Goal: Task Accomplishment & Management: Manage account settings

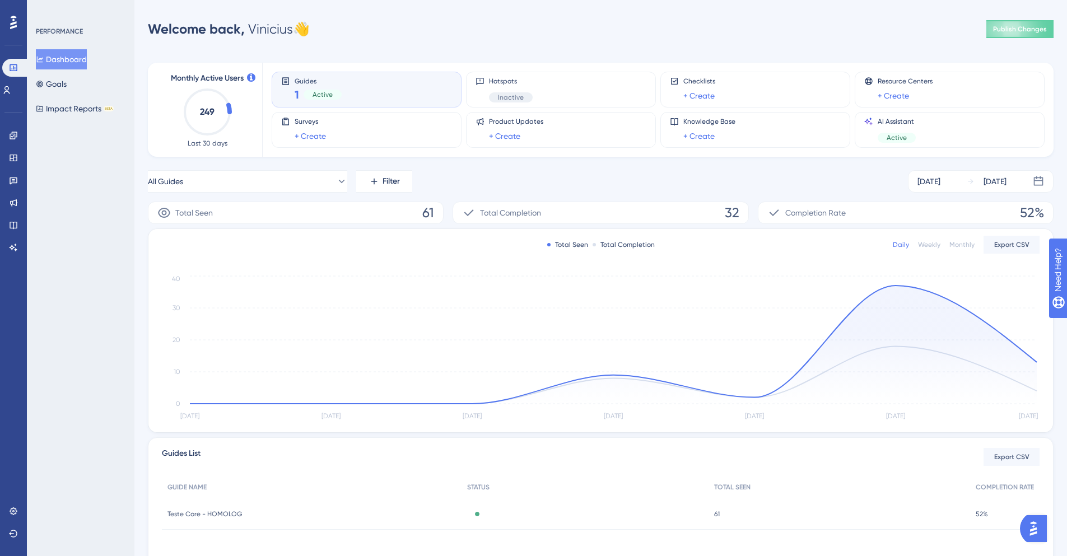
click at [349, 86] on div "Guides 1 Active" at bounding box center [366, 90] width 171 height 26
click at [291, 88] on div "Guides 1 Active" at bounding box center [366, 90] width 171 height 26
click at [10, 141] on link at bounding box center [13, 136] width 9 height 18
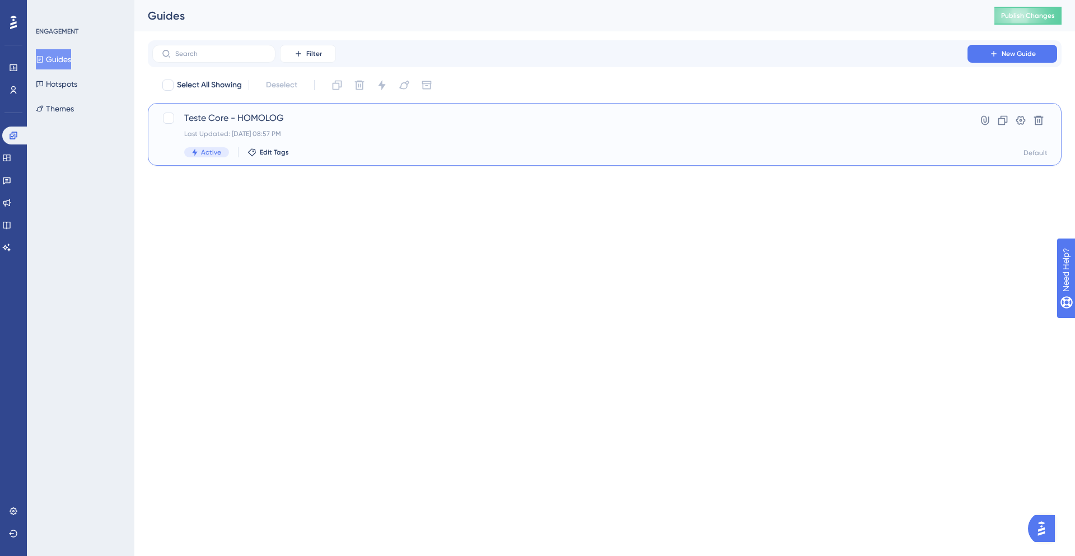
click at [320, 128] on div "Teste Core - HOMOLOG Last Updated: [DATE] 08:57 PM Active Edit Tags" at bounding box center [559, 134] width 751 height 46
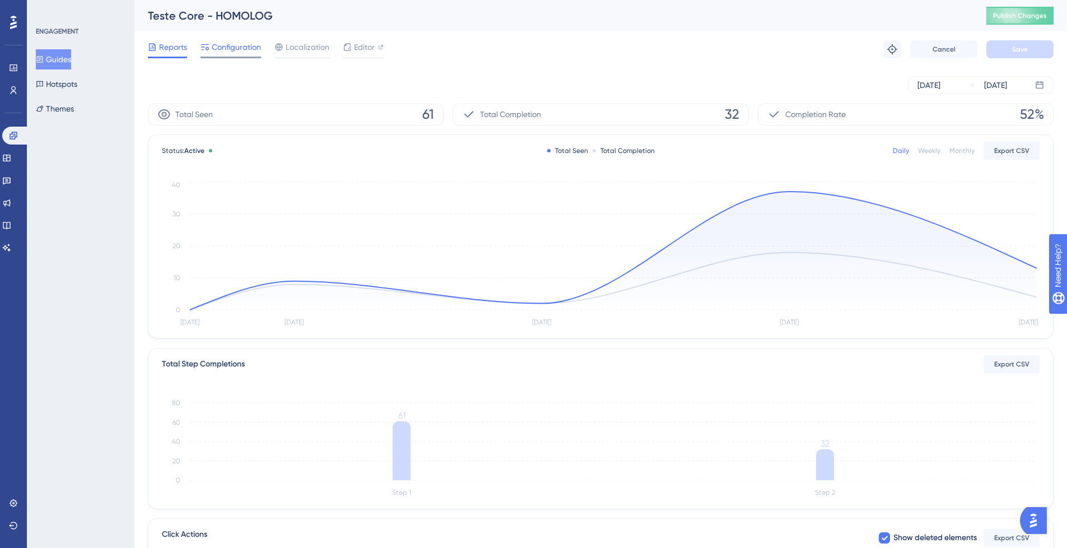
click at [0, 0] on html "✨ INSCREVA-SE AGORA✨" at bounding box center [0, 0] width 0 height 0
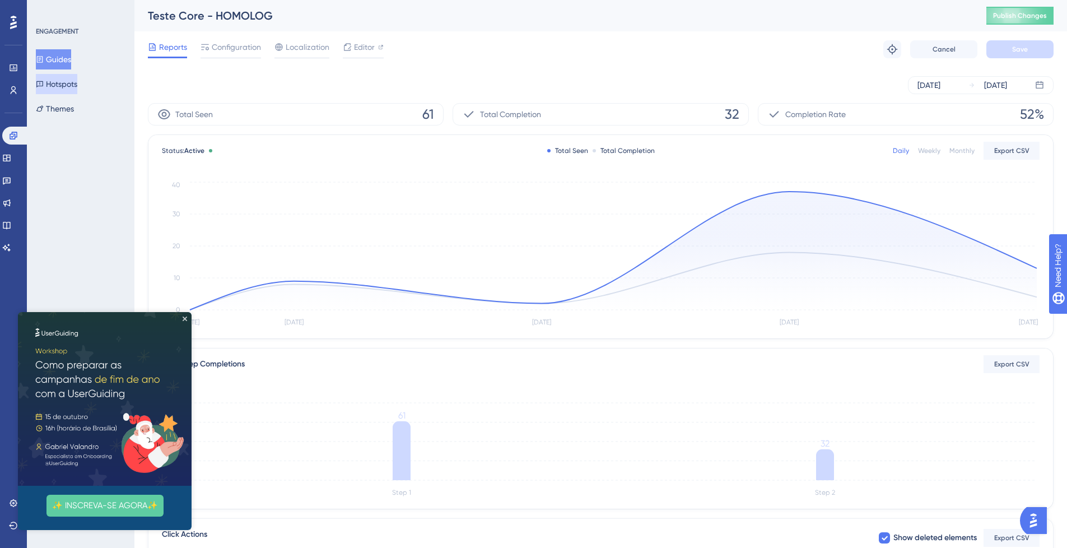
click at [66, 85] on button "Hotspots" at bounding box center [56, 84] width 41 height 20
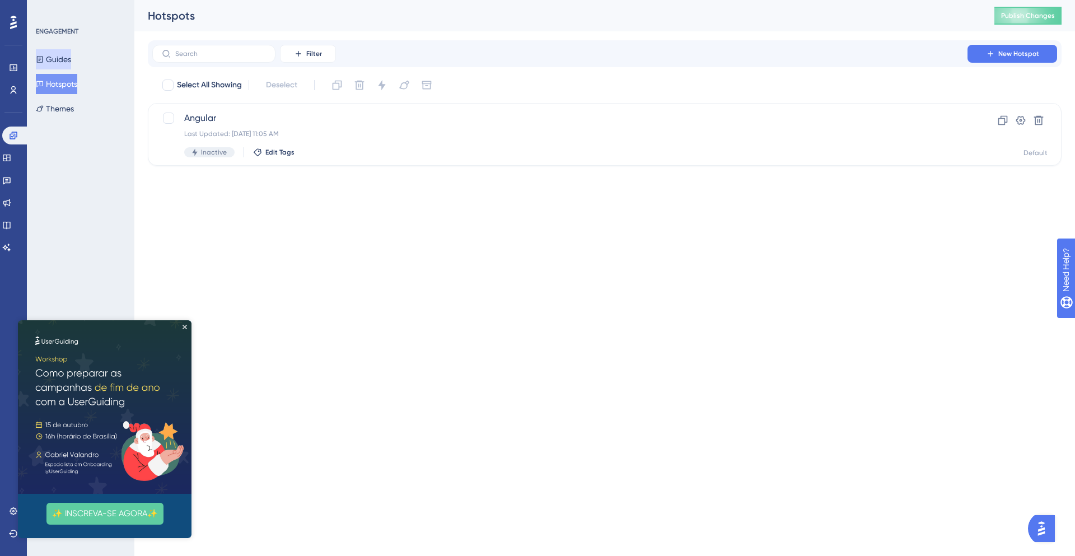
click at [58, 63] on button "Guides" at bounding box center [53, 59] width 35 height 20
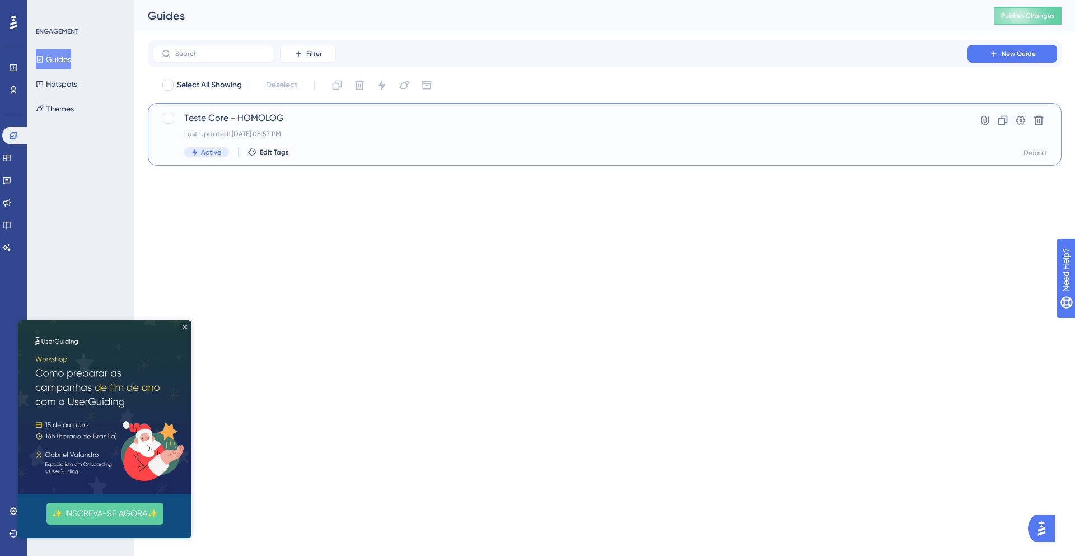
click at [278, 124] on span "Teste Core - HOMOLOG" at bounding box center [559, 117] width 751 height 13
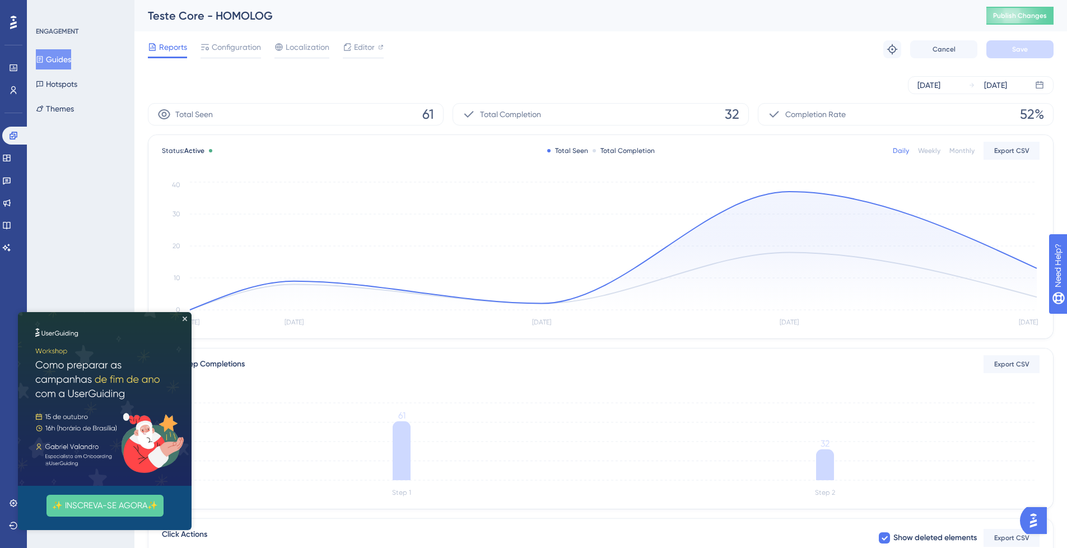
click at [184, 321] on img at bounding box center [105, 399] width 174 height 174
click at [228, 49] on span "Configuration" at bounding box center [236, 46] width 49 height 13
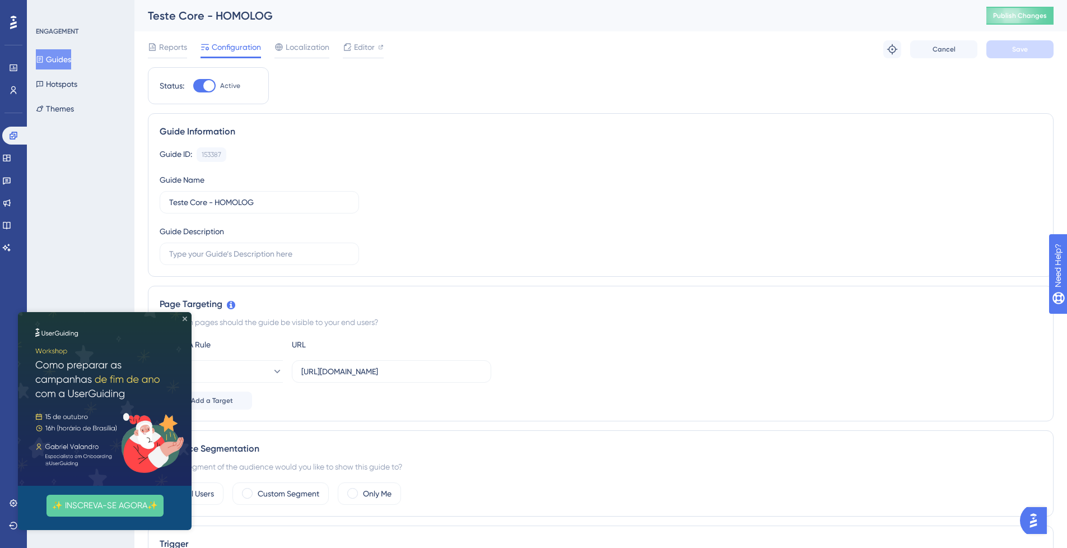
click at [183, 320] on icon "Close Preview" at bounding box center [185, 318] width 4 height 4
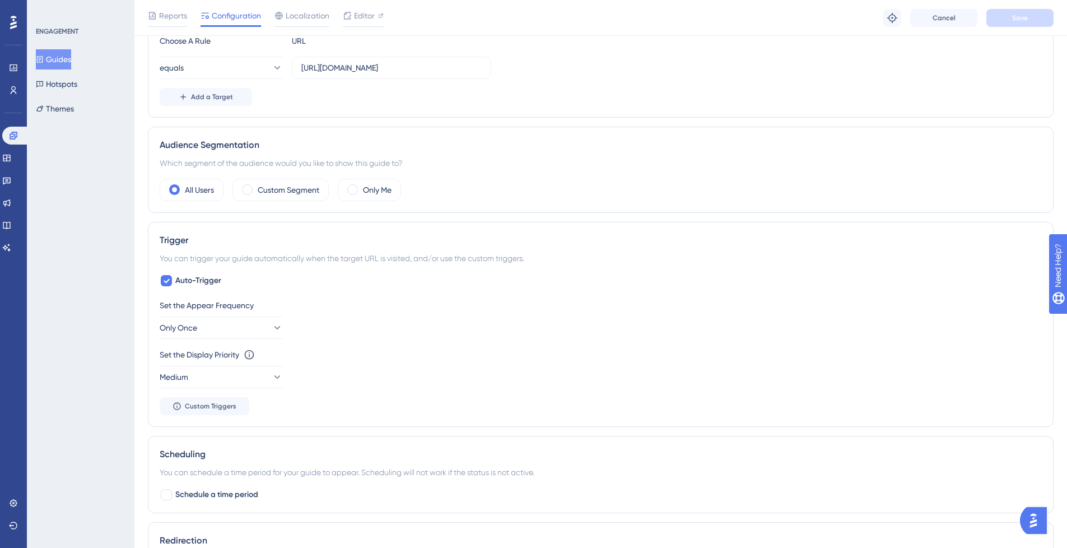
scroll to position [336, 0]
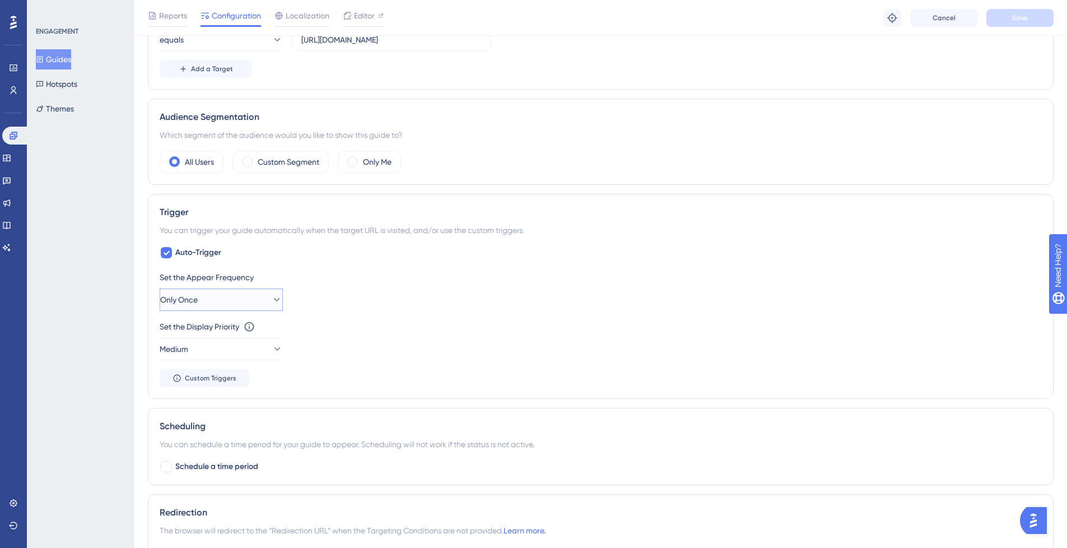
click at [227, 299] on button "Only Once" at bounding box center [221, 299] width 123 height 22
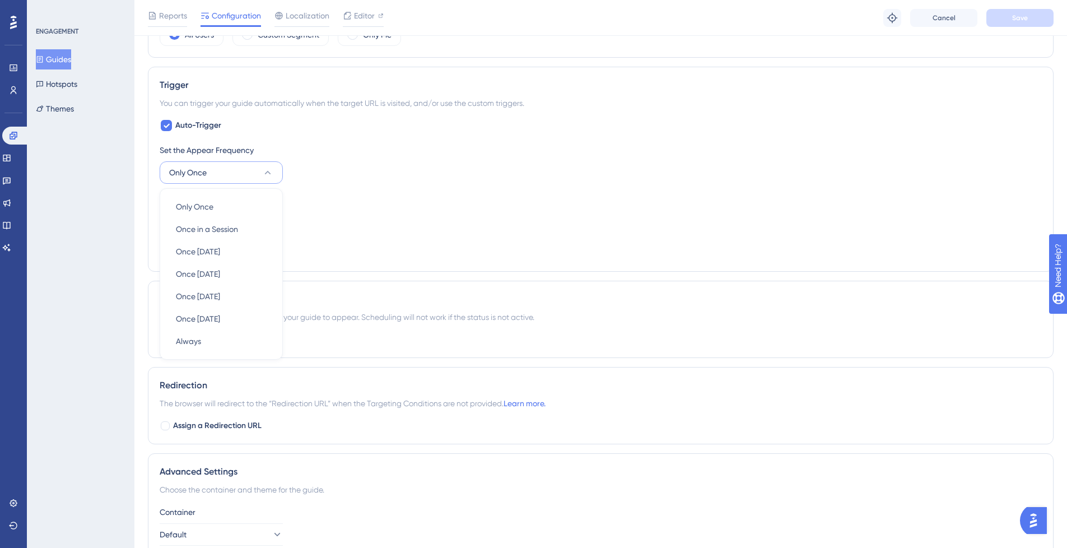
click at [485, 176] on div "Set the Appear Frequency Only Once Only Once Only Once Once in a Session Once i…" at bounding box center [601, 163] width 882 height 40
click at [231, 222] on button "Medium" at bounding box center [221, 222] width 123 height 22
click at [344, 228] on div "Set the Display Priority This option will set the display priority between auto…" at bounding box center [601, 213] width 882 height 40
